Goal: Book appointment/travel/reservation: Book appointment/travel/reservation

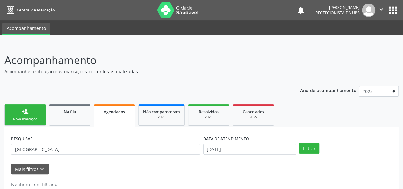
scroll to position [16, 0]
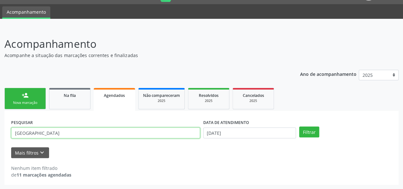
drag, startPoint x: 71, startPoint y: 134, endPoint x: 0, endPoint y: 125, distance: 71.6
click at [0, 132] on div "Acompanhamento Acompanhe a situação das marcações correntes e finalizadas Relat…" at bounding box center [201, 108] width 403 height 161
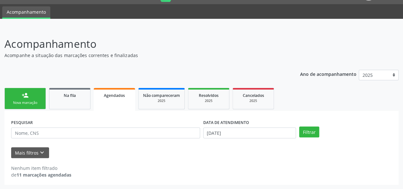
click at [107, 101] on link "Agendados" at bounding box center [114, 99] width 41 height 23
click at [67, 98] on link "Na fila" at bounding box center [69, 98] width 41 height 21
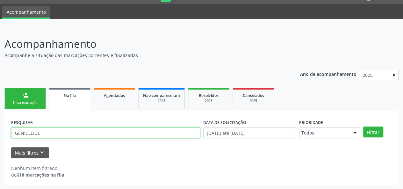
drag, startPoint x: 56, startPoint y: 131, endPoint x: 9, endPoint y: 128, distance: 46.5
click at [0, 131] on div "Acompanhamento Acompanhe a situação das marcações correntes e finalizadas Relat…" at bounding box center [201, 108] width 403 height 161
paste input "700006372945309"
type input "700006372945309"
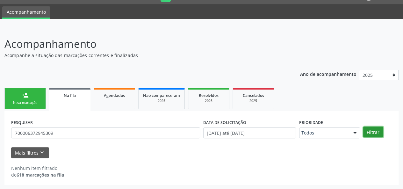
click at [367, 132] on button "Filtrar" at bounding box center [373, 131] width 20 height 11
click at [28, 98] on div "person_add" at bounding box center [25, 95] width 7 height 7
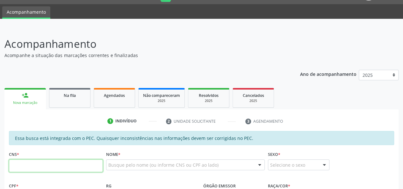
click at [29, 165] on input "text" at bounding box center [56, 165] width 94 height 13
click at [33, 166] on input "898 0012 1276 772" at bounding box center [56, 165] width 94 height 13
click at [52, 167] on input "898 0012 1276 772" at bounding box center [56, 165] width 94 height 13
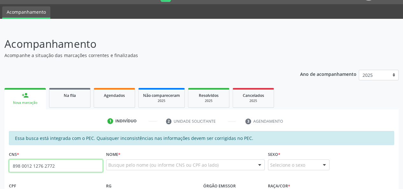
type input "898 0012 1276 2772"
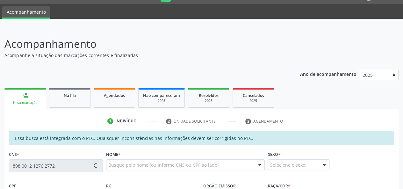
type input "149.853.854-17"
type input "[DATE]"
type input "[PERSON_NAME]"
type input "[PHONE_NUMBER]"
type input "S/N"
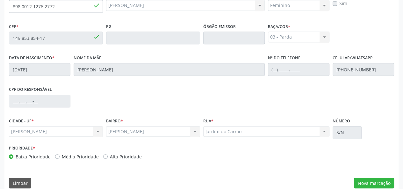
scroll to position [183, 0]
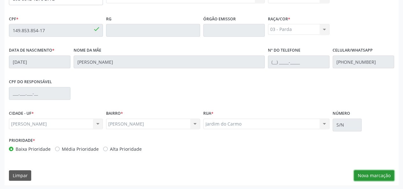
click at [374, 173] on button "Nova marcação" at bounding box center [374, 175] width 40 height 11
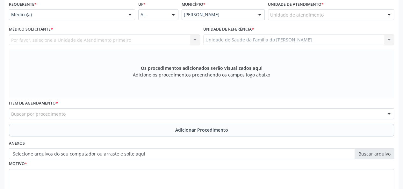
scroll to position [88, 0]
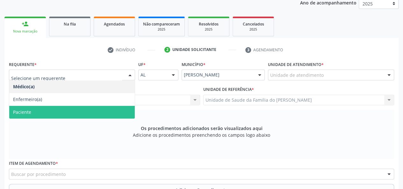
click at [94, 109] on span "Paciente" at bounding box center [71, 112] width 125 height 13
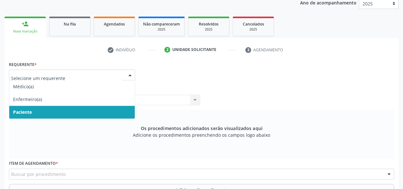
click at [125, 74] on div at bounding box center [130, 75] width 10 height 11
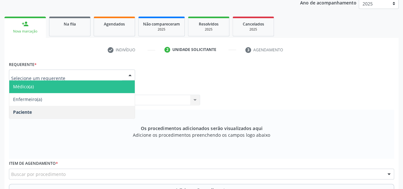
click at [64, 83] on span "Médico(a)" at bounding box center [71, 86] width 125 height 13
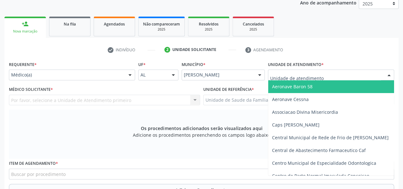
type input "j"
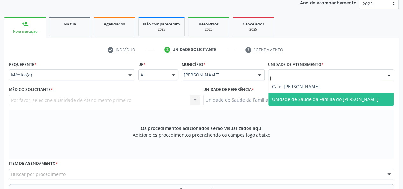
click at [319, 96] on span "Unidade de Saude da Familia do [PERSON_NAME]" at bounding box center [325, 99] width 106 height 6
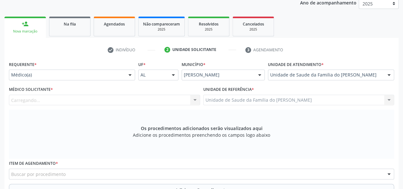
scroll to position [119, 0]
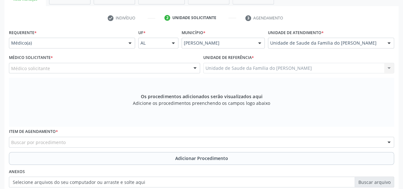
click at [191, 67] on div at bounding box center [195, 68] width 10 height 11
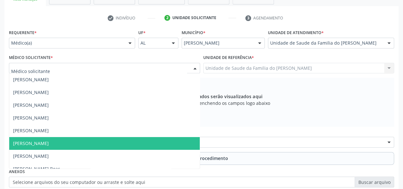
click at [122, 145] on span "[PERSON_NAME]" at bounding box center [104, 143] width 190 height 13
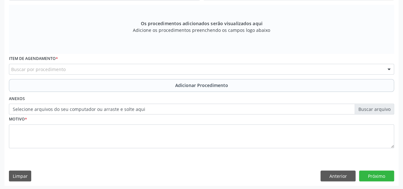
scroll to position [193, 0]
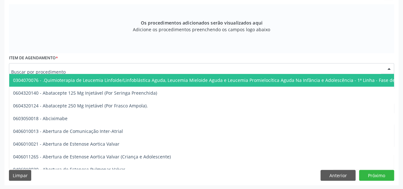
click at [115, 69] on div at bounding box center [201, 68] width 385 height 11
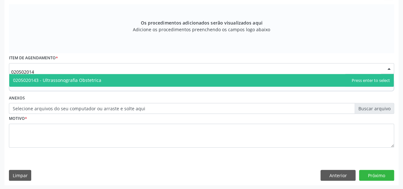
type input "0205020143"
click at [113, 81] on span "0205020143 - Ultrassonografia Obstetrica" at bounding box center [201, 80] width 384 height 13
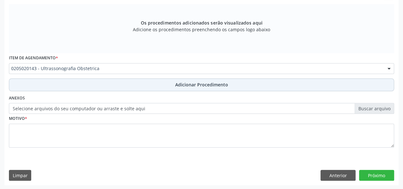
click at [109, 85] on button "Adicionar Procedimento" at bounding box center [201, 84] width 385 height 13
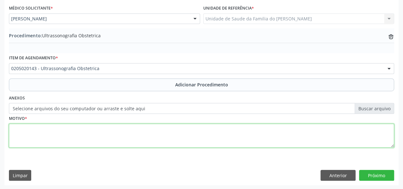
click at [104, 136] on textarea at bounding box center [201, 135] width 385 height 24
drag, startPoint x: 104, startPoint y: 136, endPoint x: 115, endPoint y: 136, distance: 10.8
click at [110, 136] on textarea "gestantes 1 mes" at bounding box center [201, 135] width 385 height 24
click at [43, 130] on textarea "gestantes 1 mes" at bounding box center [201, 135] width 385 height 24
drag, startPoint x: 43, startPoint y: 130, endPoint x: 105, endPoint y: 143, distance: 63.7
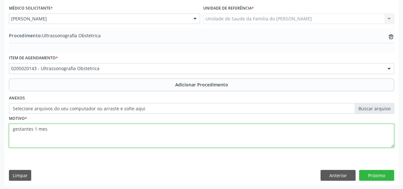
click at [105, 143] on textarea "gestantes 1 mes" at bounding box center [201, 135] width 385 height 24
type textarea "gestantes 1 mes"
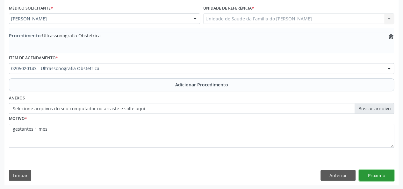
click at [378, 174] on button "Próximo" at bounding box center [376, 175] width 35 height 11
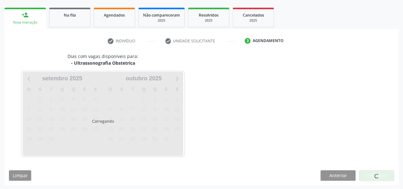
scroll to position [115, 0]
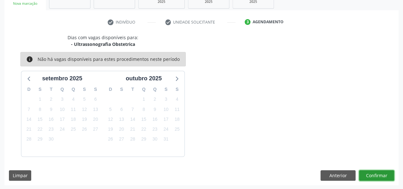
click at [378, 174] on button "Confirmar" at bounding box center [376, 175] width 35 height 11
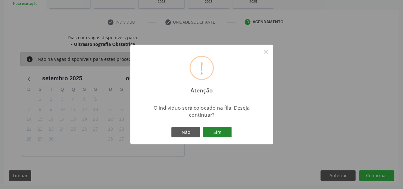
click at [220, 132] on button "Sim" at bounding box center [217, 132] width 29 height 11
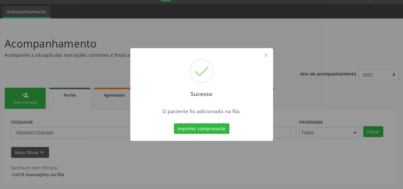
scroll to position [16, 0]
click at [265, 55] on button "×" at bounding box center [265, 55] width 11 height 11
